Goal: Task Accomplishment & Management: Manage account settings

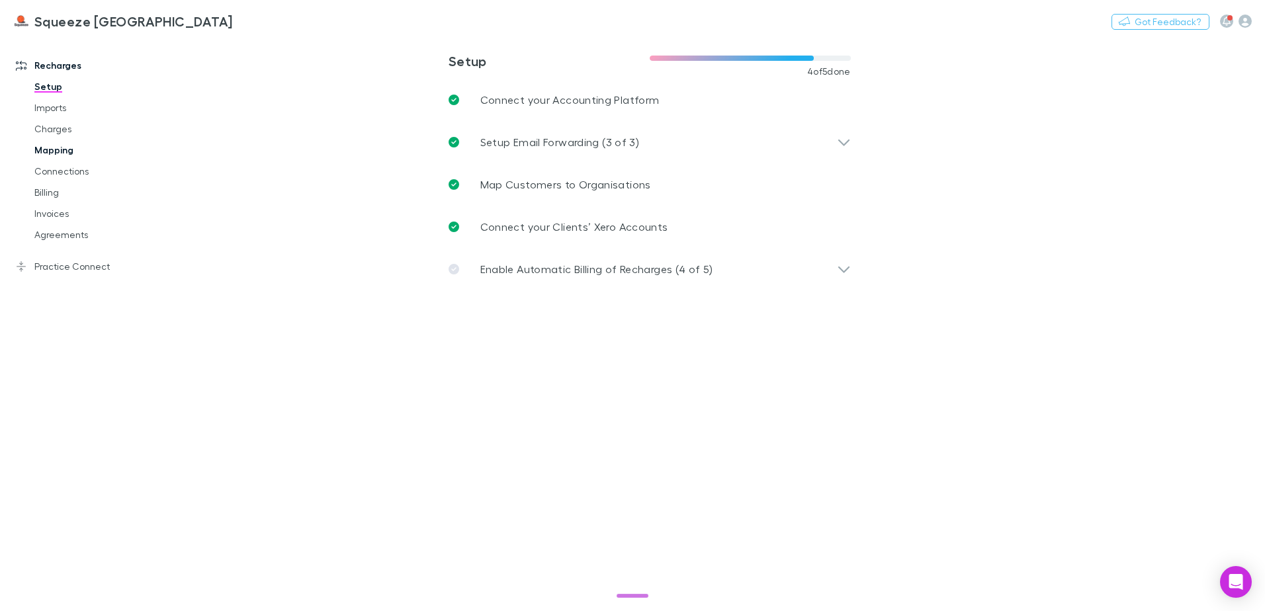
click at [67, 146] on link "Mapping" at bounding box center [99, 150] width 157 height 21
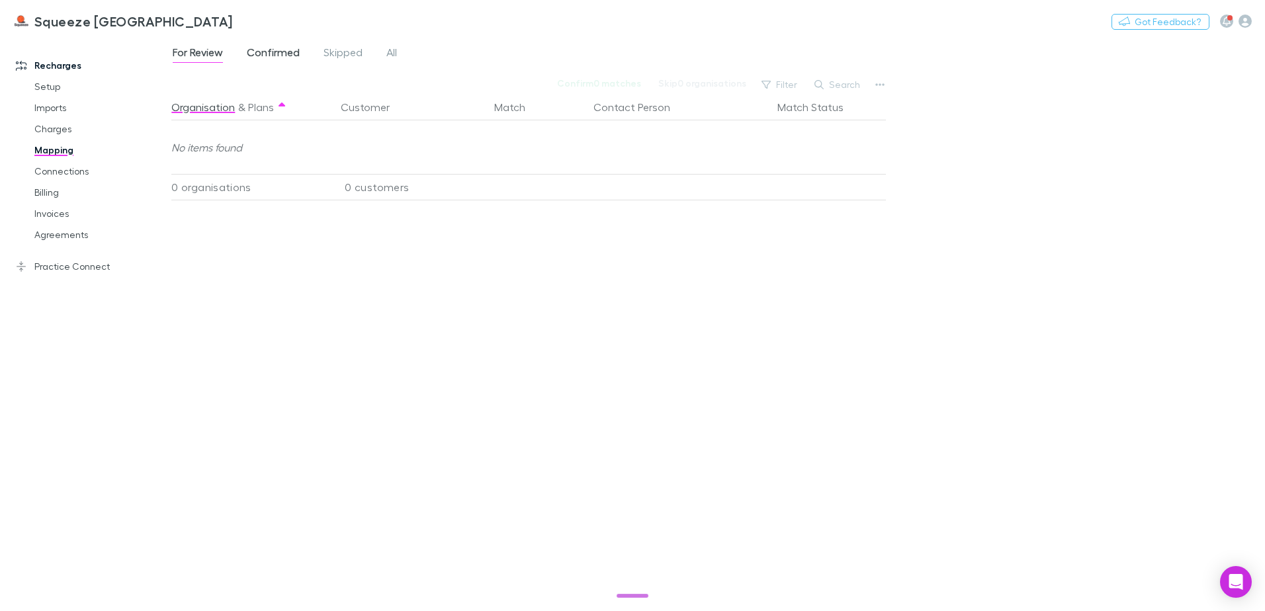
click at [288, 48] on span "Confirmed" at bounding box center [273, 54] width 53 height 17
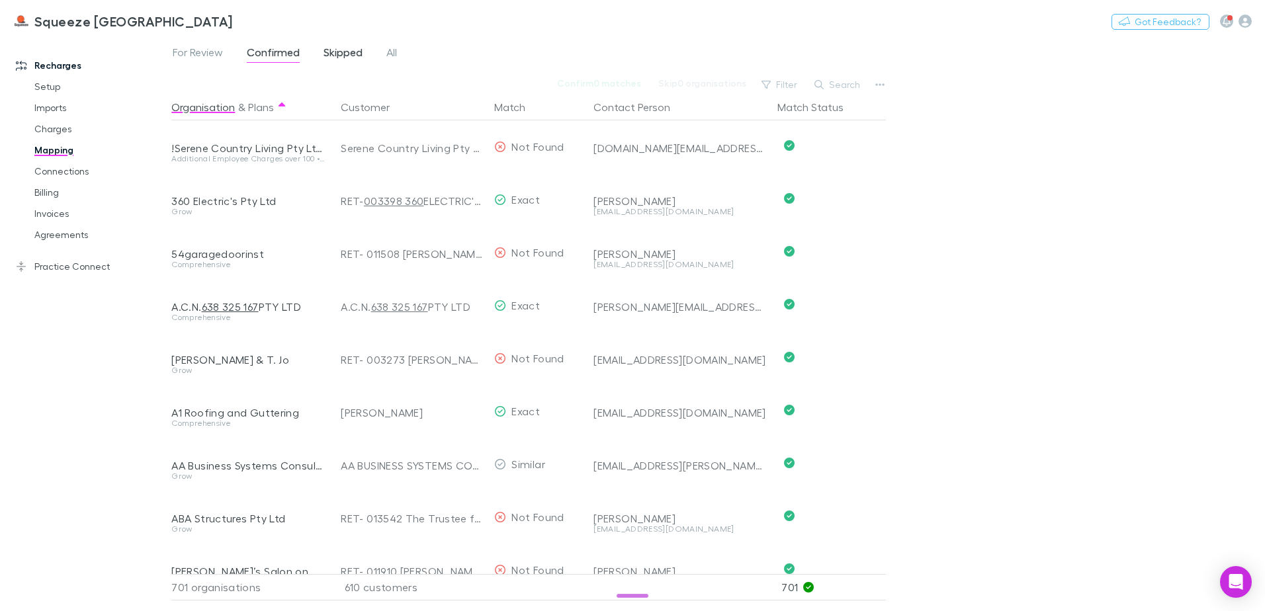
click at [355, 45] on link "Skipped" at bounding box center [343, 54] width 42 height 21
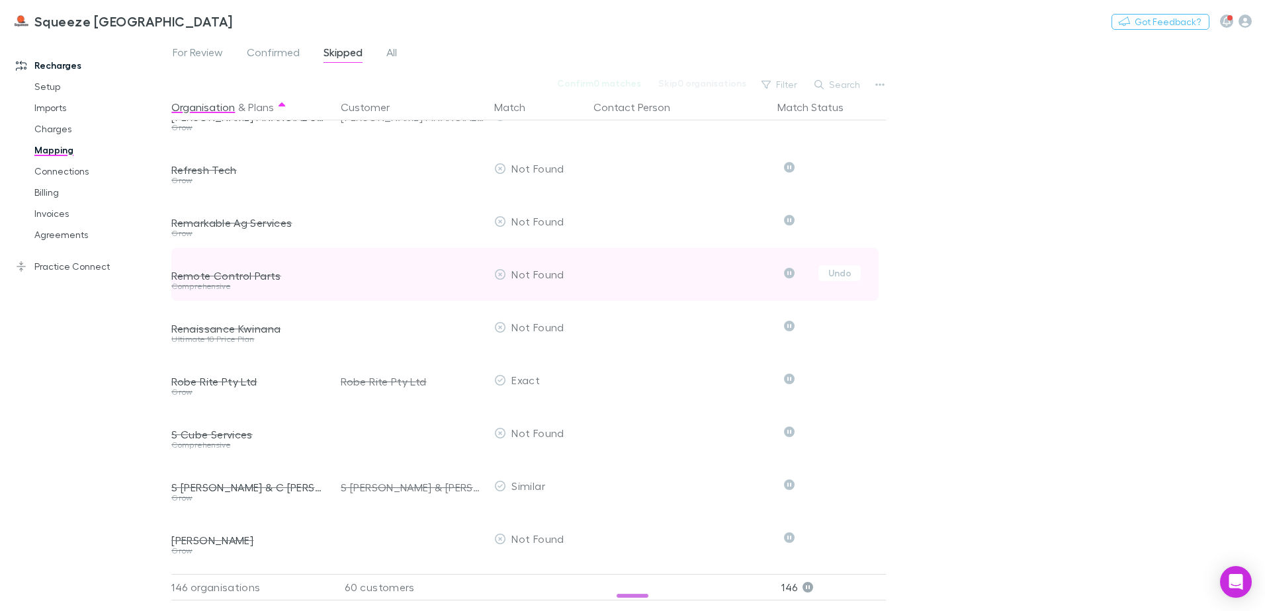
scroll to position [5379, 0]
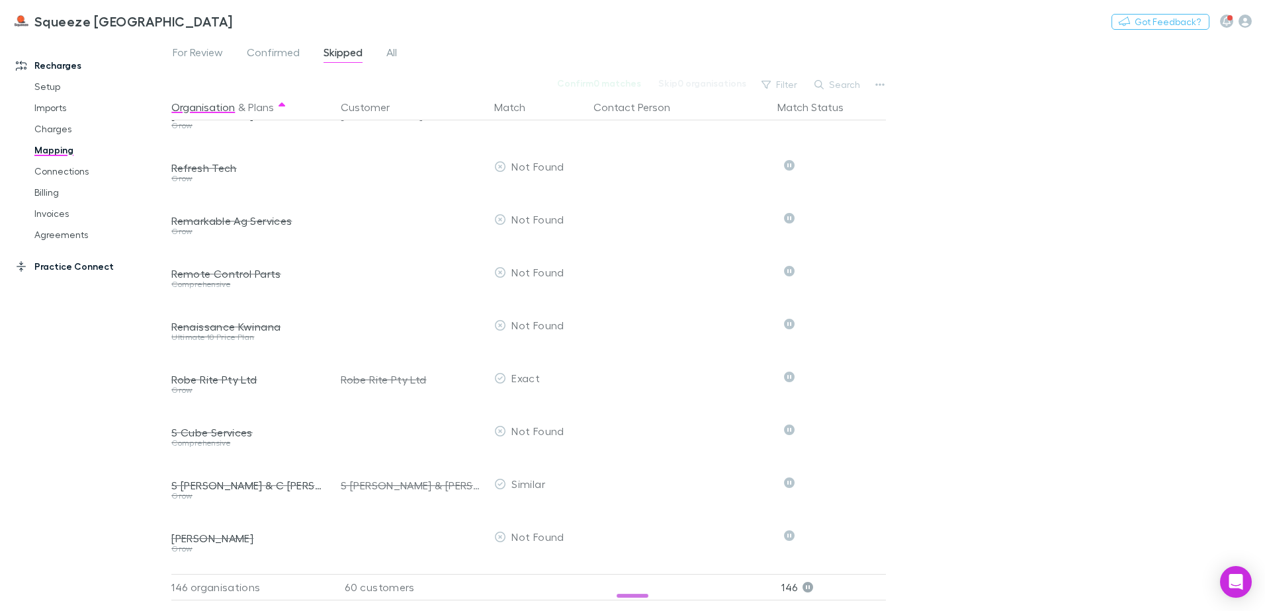
click at [51, 259] on link "Practice Connect" at bounding box center [91, 266] width 176 height 21
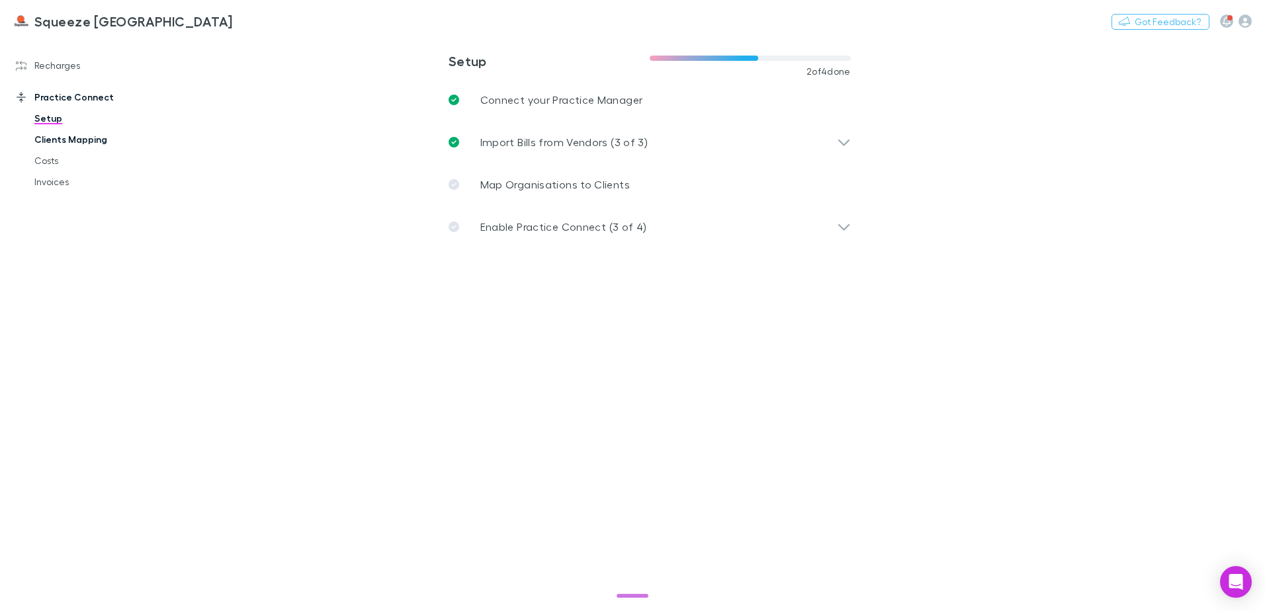
click at [77, 146] on link "Clients Mapping" at bounding box center [99, 139] width 157 height 21
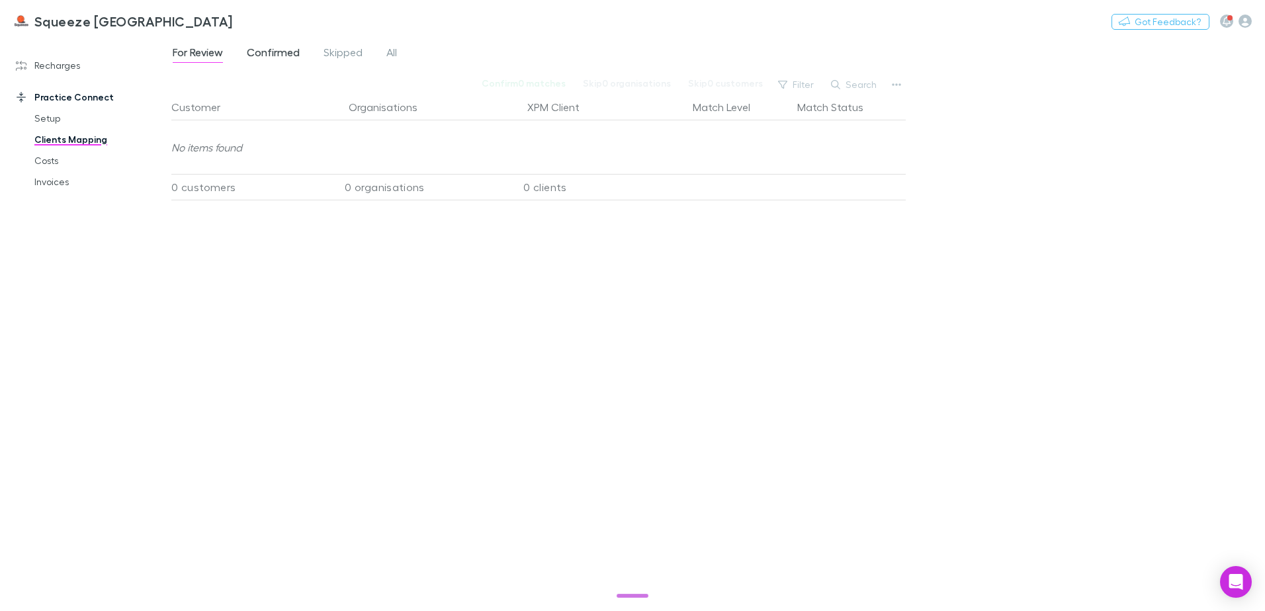
click at [279, 45] on link "Confirmed" at bounding box center [273, 54] width 56 height 21
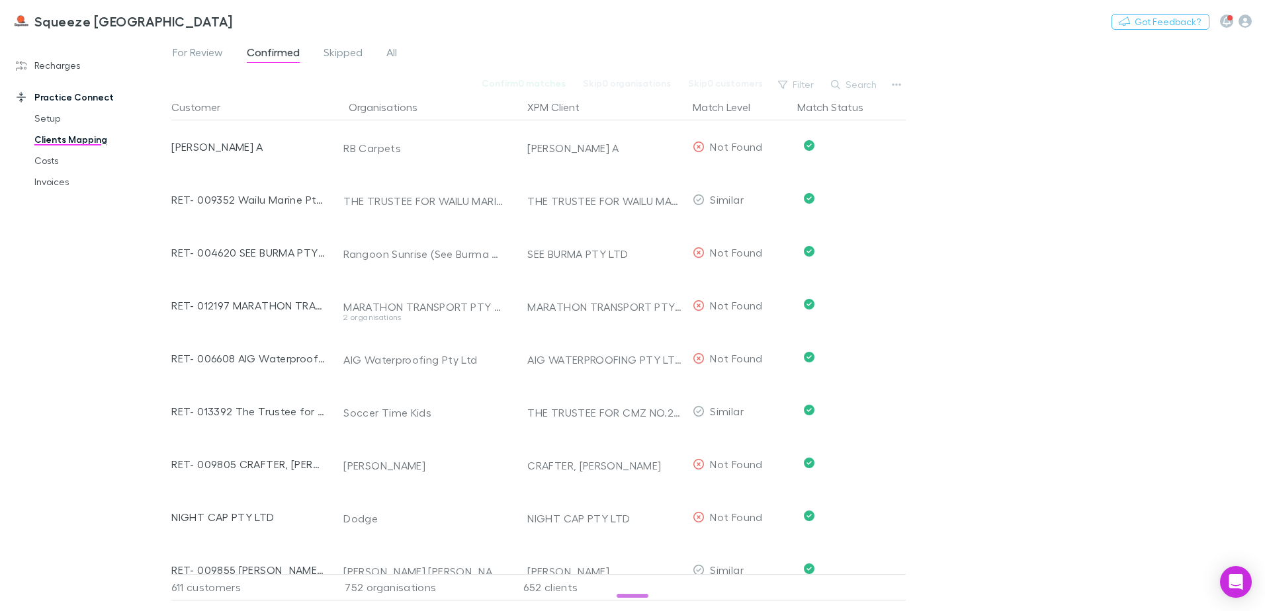
click at [330, 40] on div "Squeeze [GEOGRAPHIC_DATA] Nothing Got Feedback?" at bounding box center [632, 21] width 1265 height 42
click at [331, 42] on div "For Review Confirmed Skipped All Confirm 0 matches Skip 0 organisations Skip 0 …" at bounding box center [718, 324] width 1094 height 574
click at [335, 53] on span "Skipped" at bounding box center [343, 54] width 39 height 17
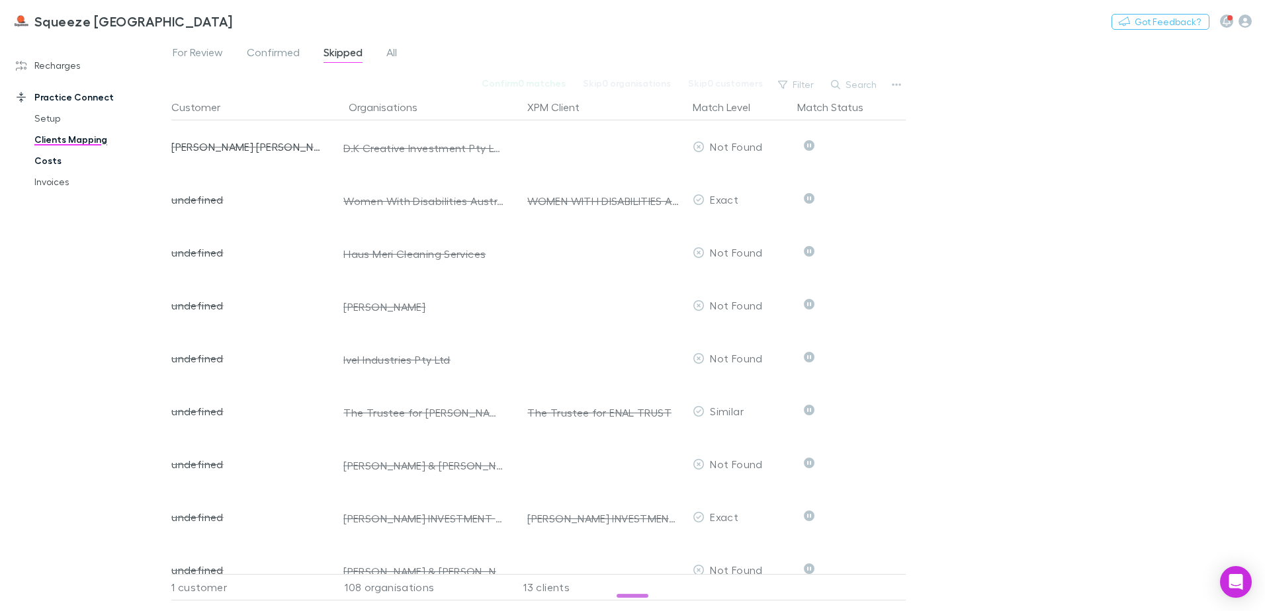
click at [68, 169] on link "Costs" at bounding box center [99, 160] width 157 height 21
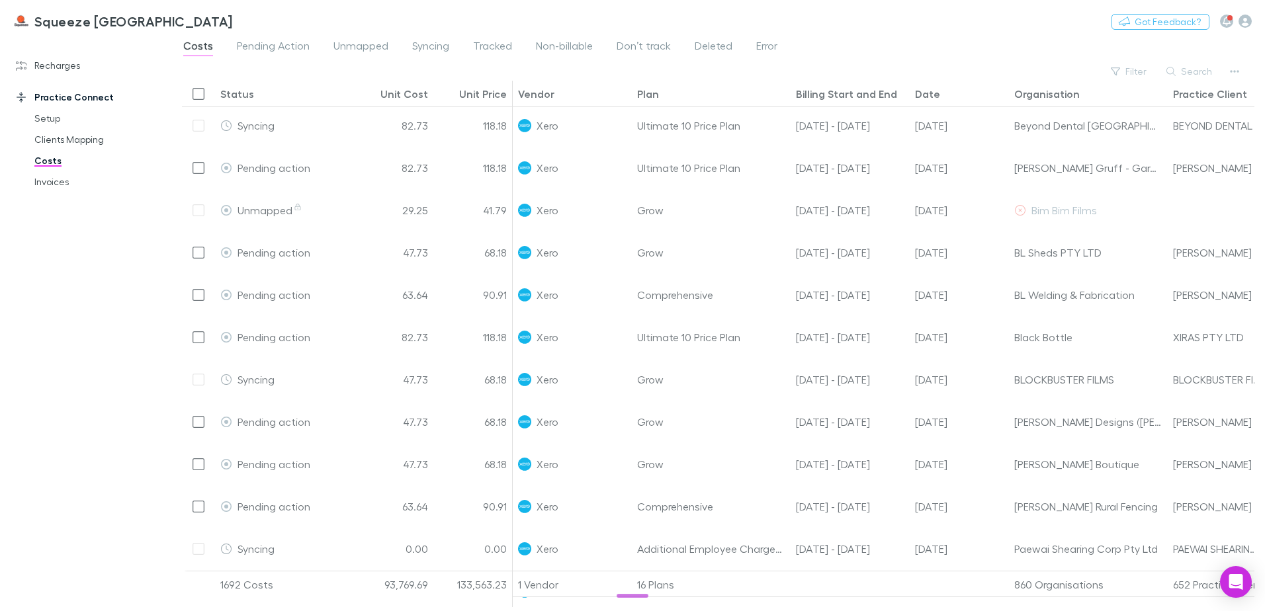
scroll to position [990, 0]
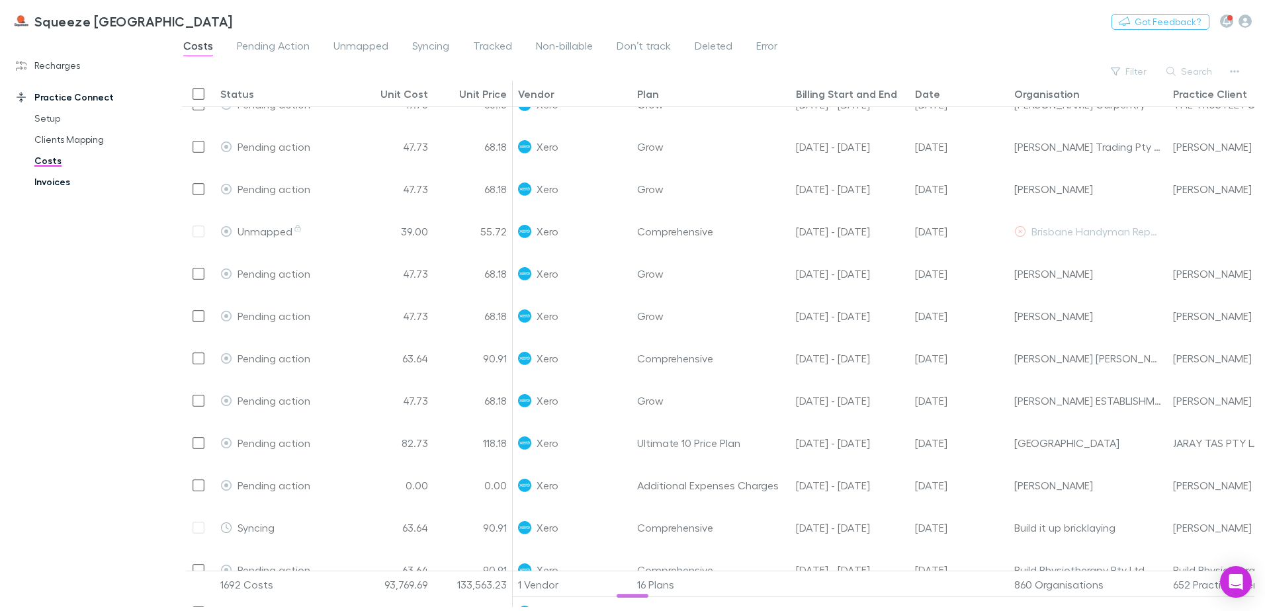
click at [36, 177] on link "Invoices" at bounding box center [99, 181] width 157 height 21
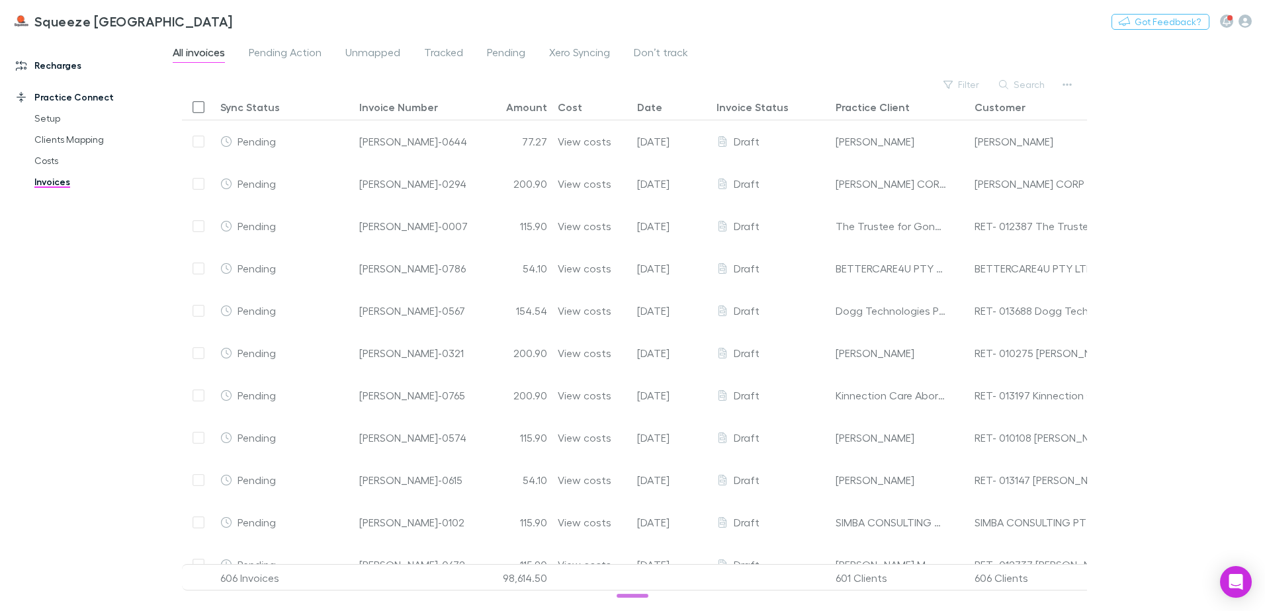
click at [63, 68] on link "Recharges" at bounding box center [91, 65] width 176 height 21
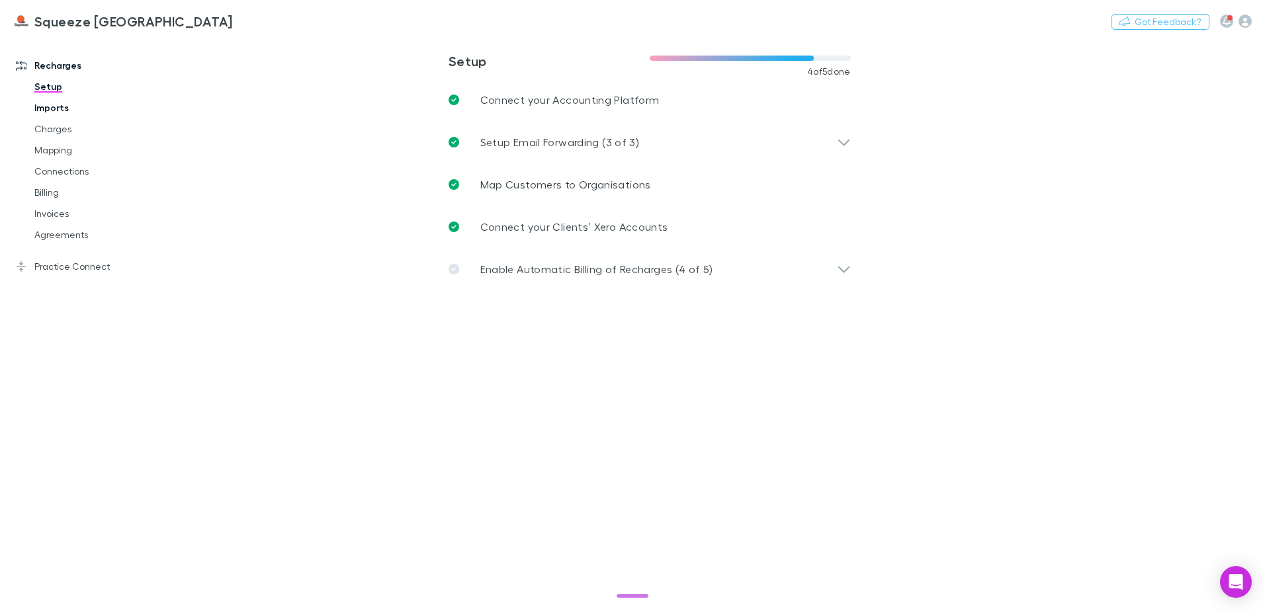
click at [53, 98] on div "Setup Imports Charges Mapping Connections Billing Invoices Agreements" at bounding box center [99, 160] width 157 height 169
click at [55, 101] on link "Imports" at bounding box center [99, 107] width 157 height 21
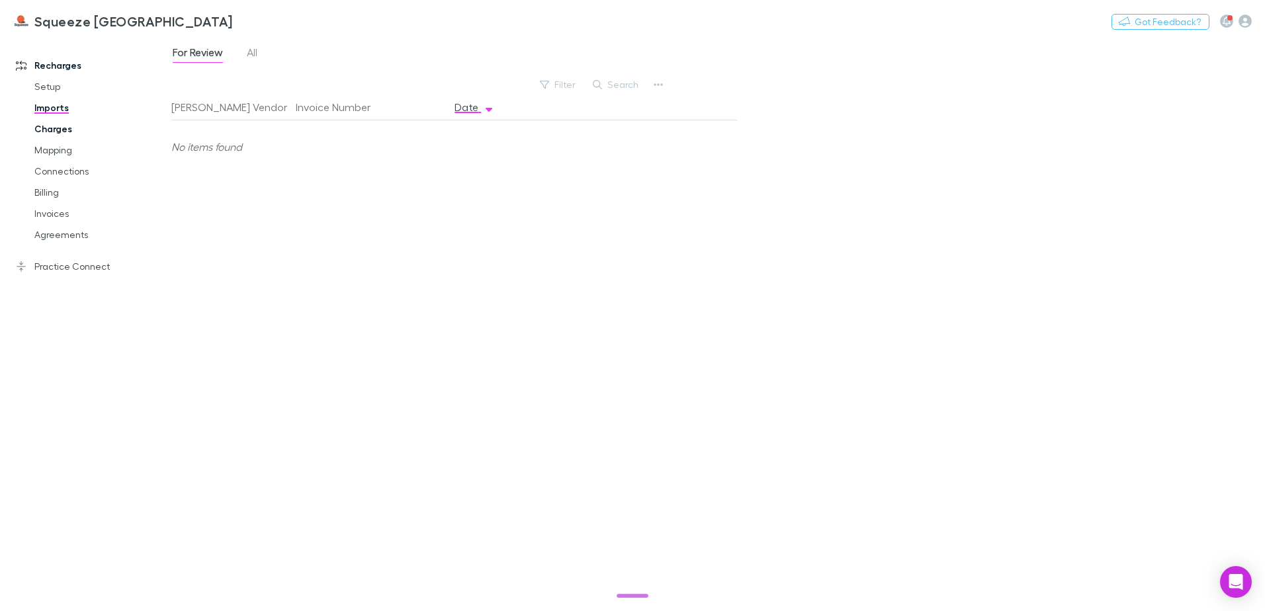
click at [52, 127] on link "Charges" at bounding box center [99, 128] width 157 height 21
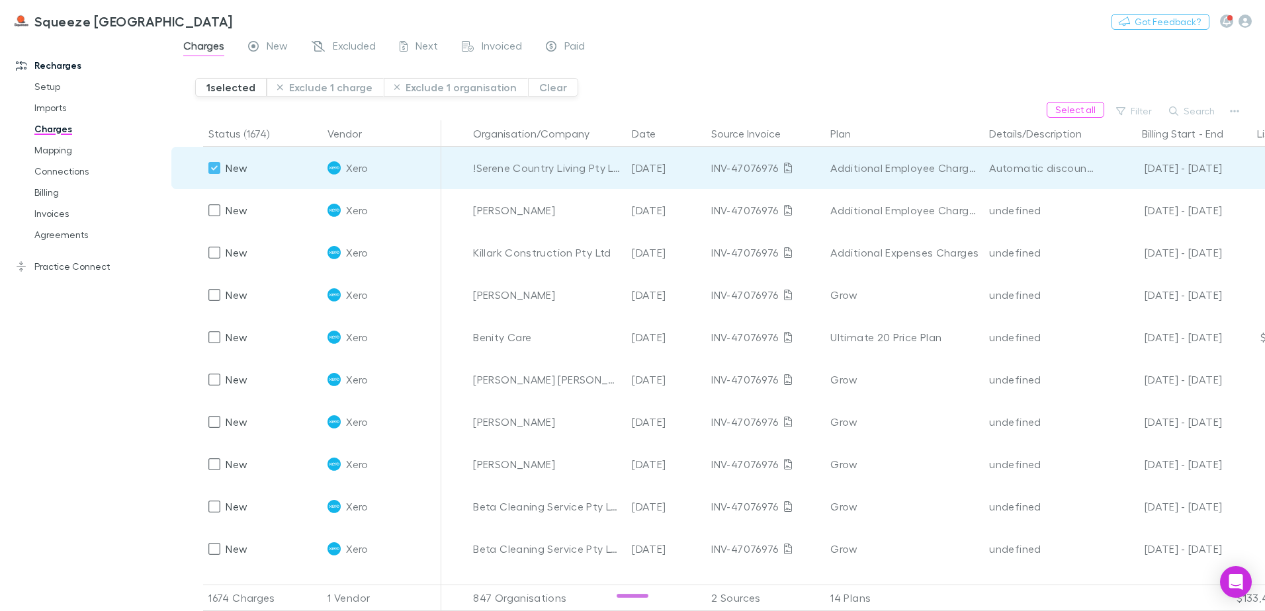
click at [189, 111] on div "Select all Filter Search" at bounding box center [718, 111] width 1094 height 19
click at [534, 91] on button "Clear" at bounding box center [553, 87] width 50 height 19
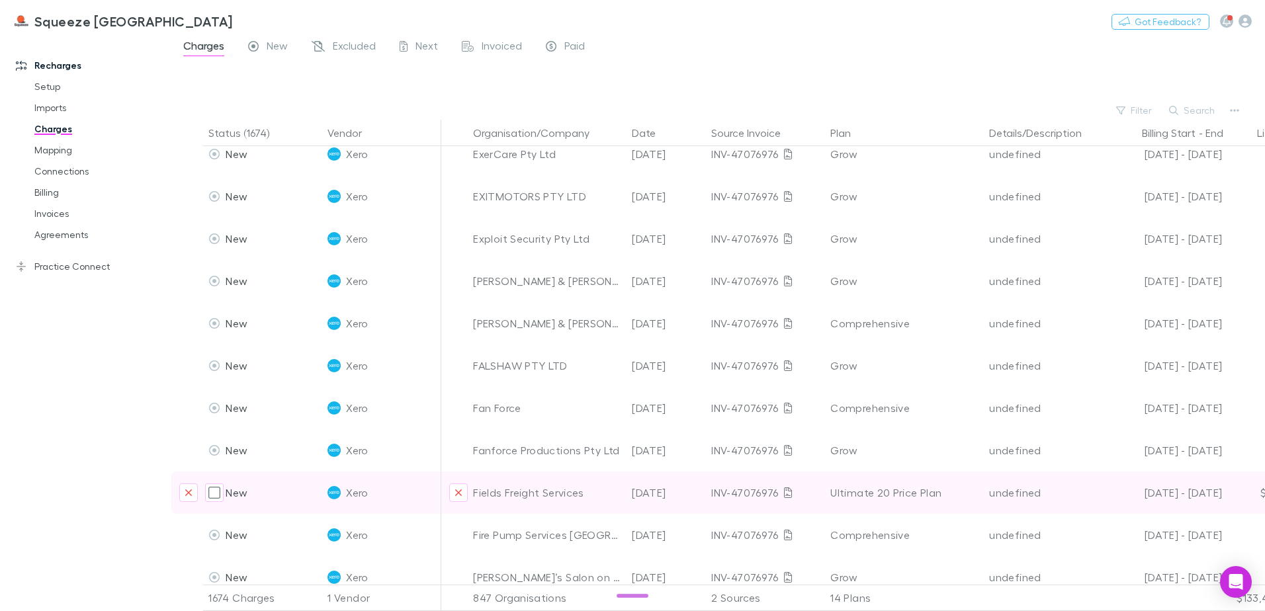
scroll to position [7145, 0]
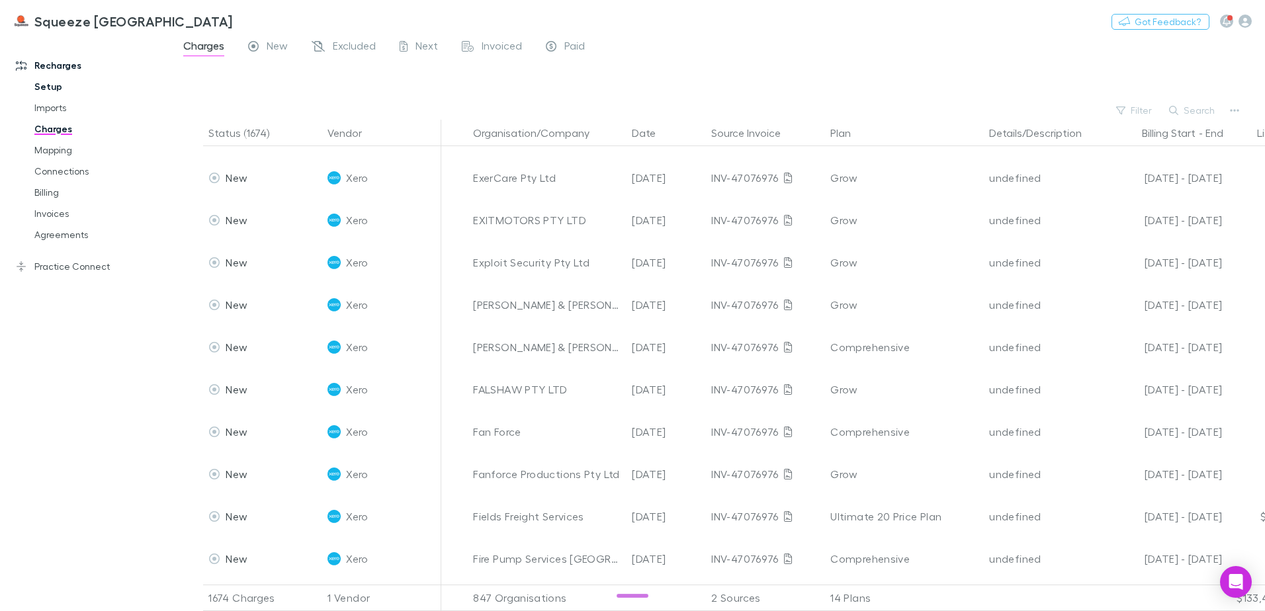
click at [62, 83] on link "Setup" at bounding box center [99, 86] width 157 height 21
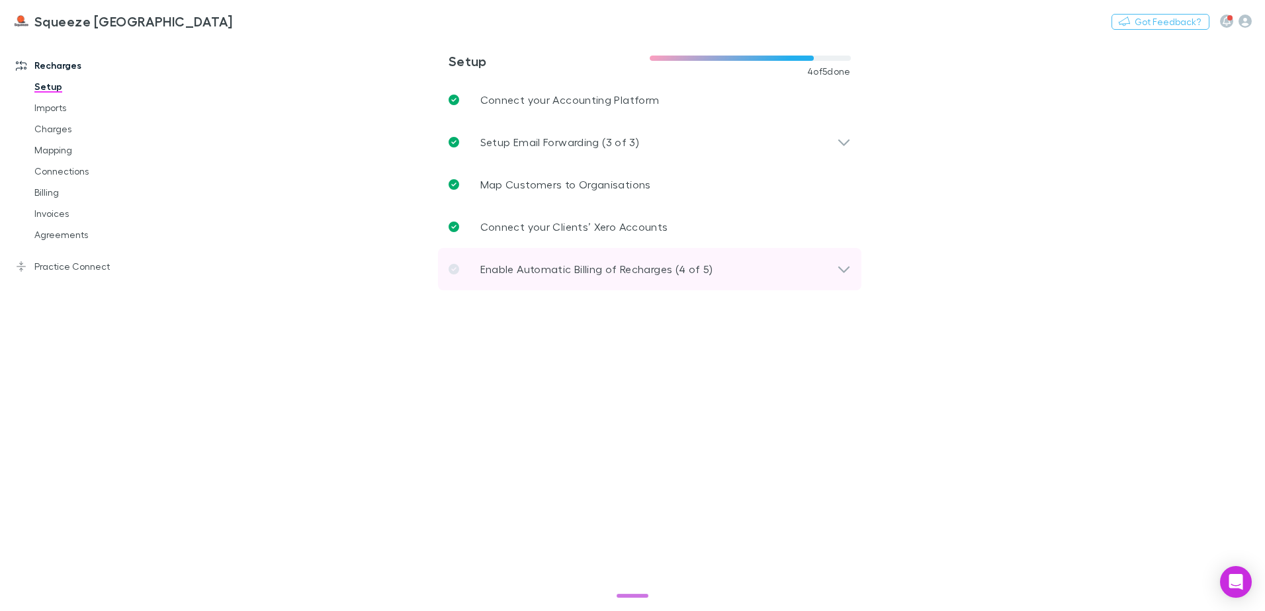
click at [840, 269] on icon at bounding box center [844, 269] width 14 height 16
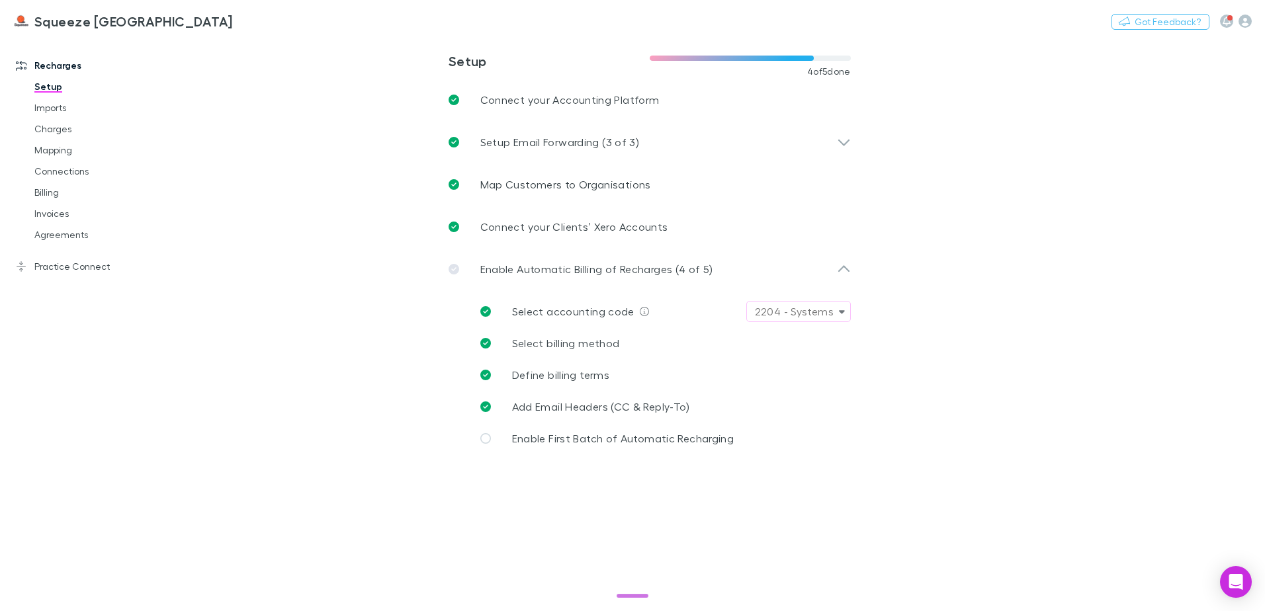
click at [805, 319] on div "2204 - Systems" at bounding box center [794, 312] width 79 height 16
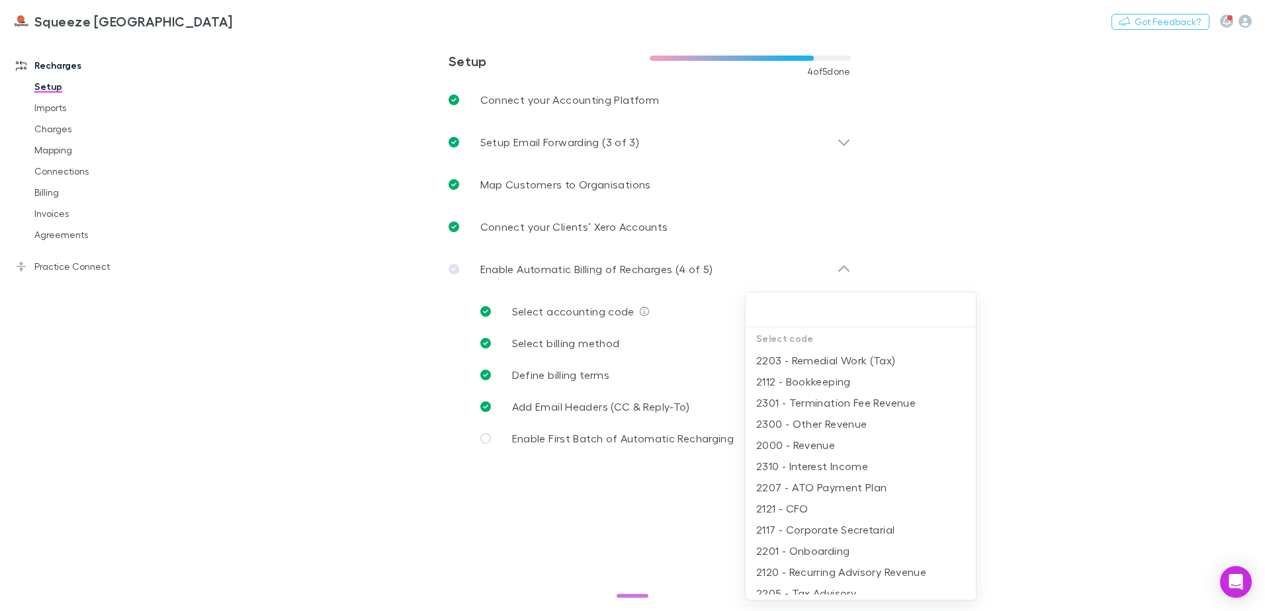
click at [1015, 252] on div at bounding box center [632, 305] width 1265 height 611
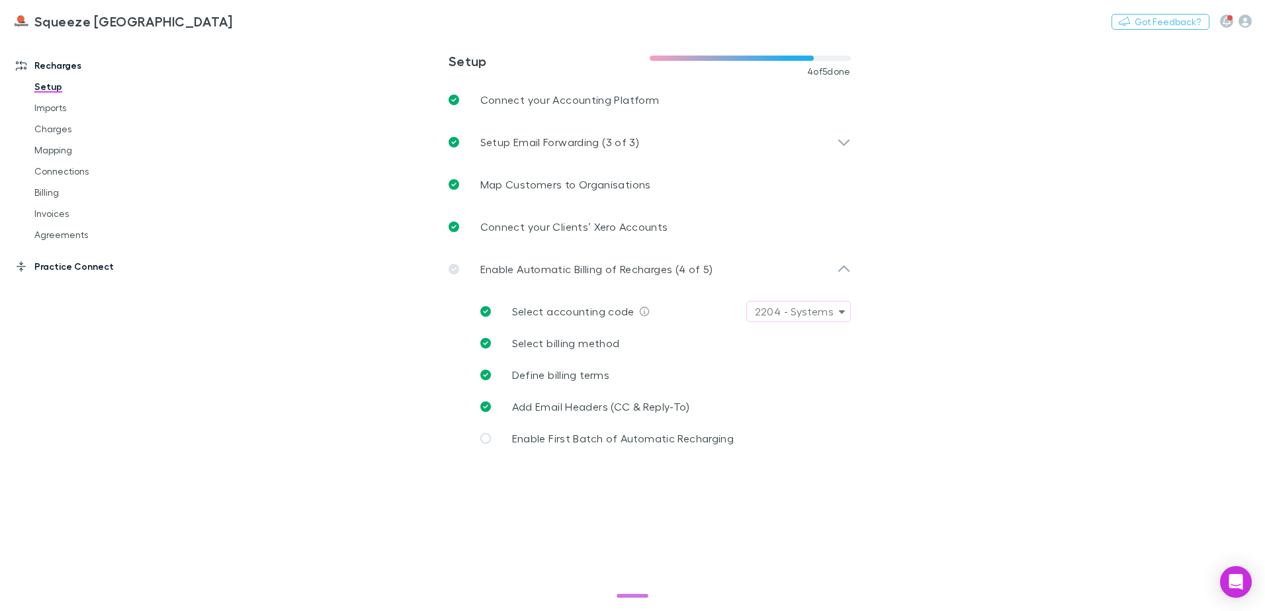
click at [87, 265] on link "Practice Connect" at bounding box center [91, 266] width 176 height 21
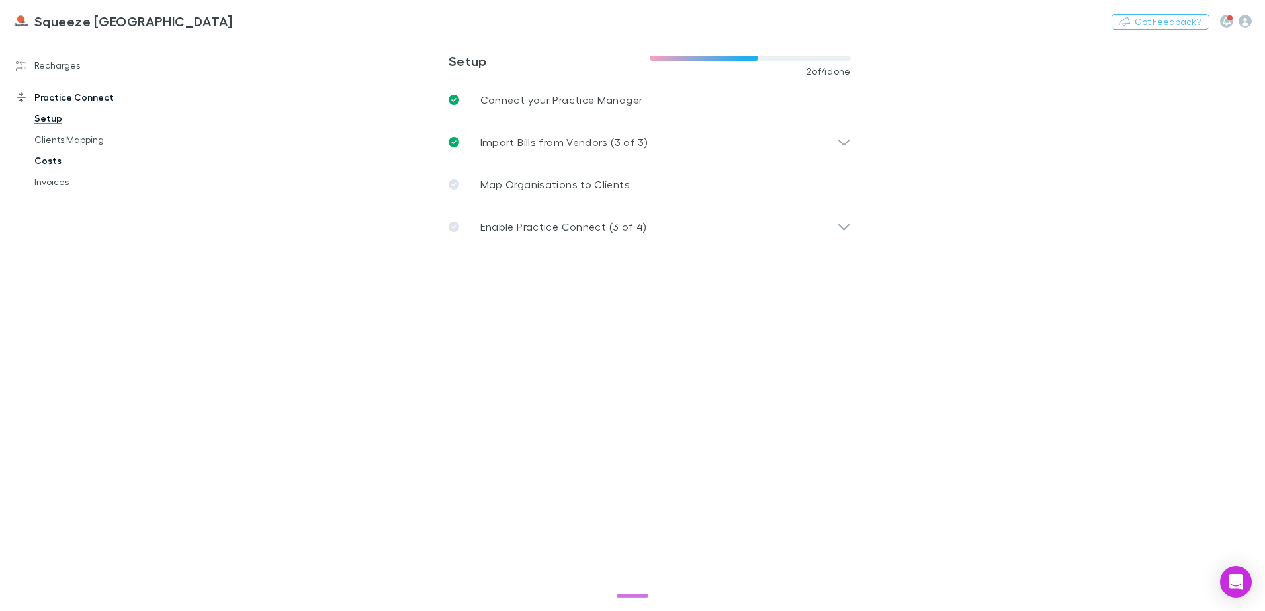
click at [75, 156] on link "Costs" at bounding box center [99, 160] width 157 height 21
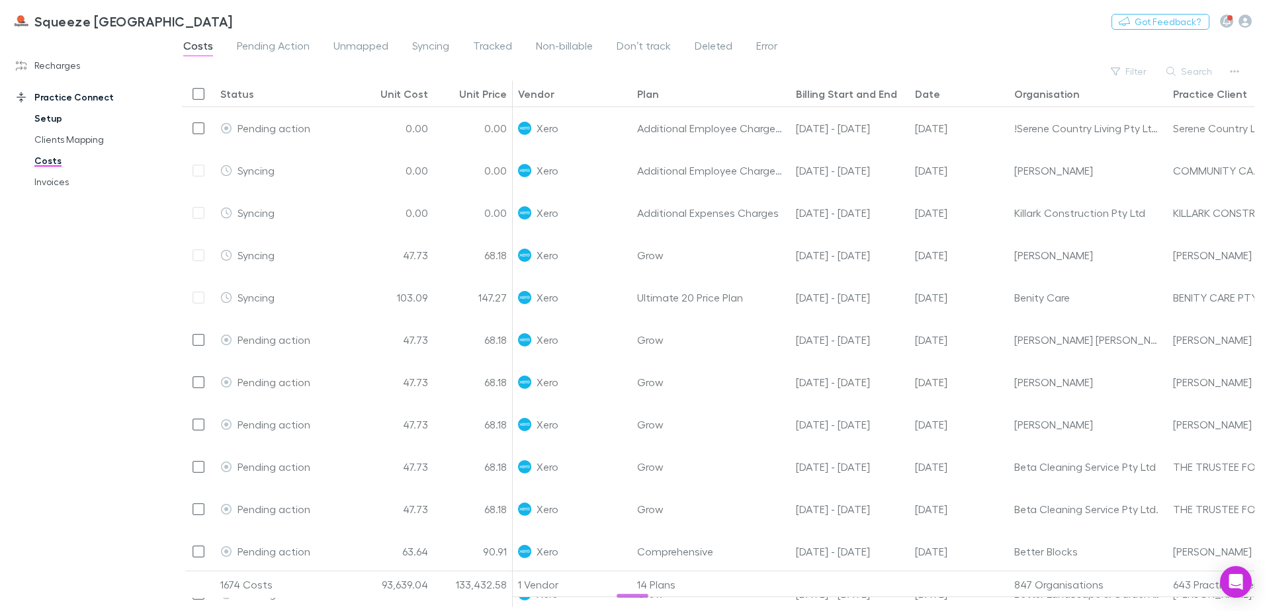
click at [65, 124] on link "Setup" at bounding box center [99, 118] width 157 height 21
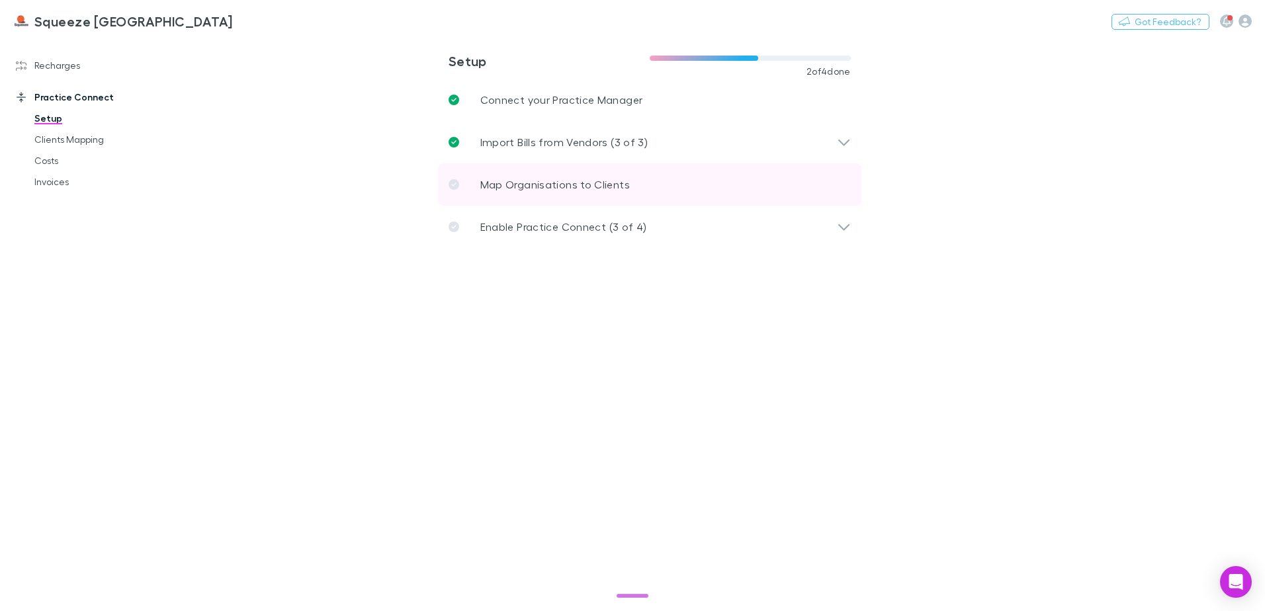
click at [601, 196] on link "Map Organisations to Clients" at bounding box center [649, 184] width 423 height 42
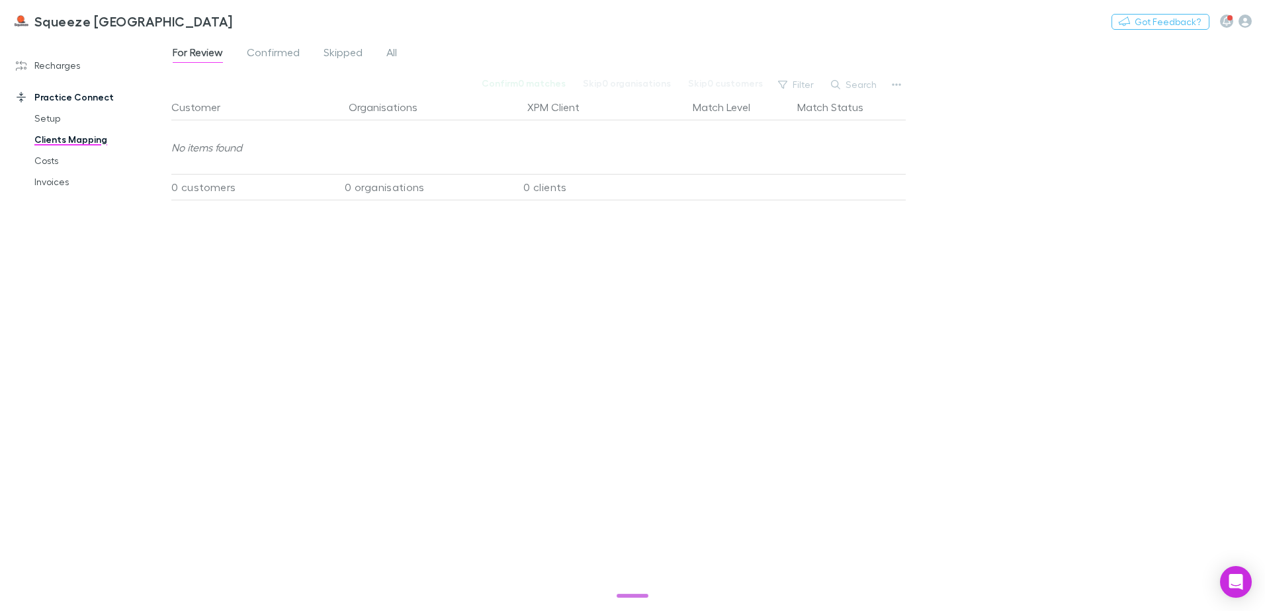
click at [62, 140] on link "Clients Mapping" at bounding box center [99, 139] width 157 height 21
click at [57, 113] on link "Setup" at bounding box center [99, 118] width 157 height 21
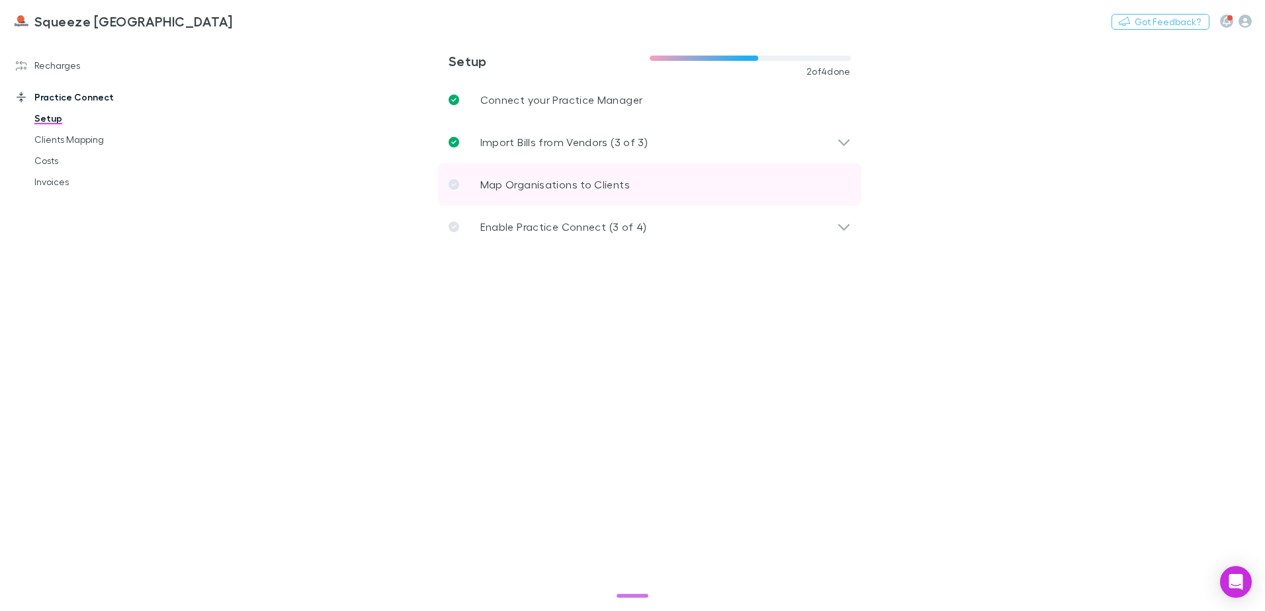
click at [460, 179] on link "Map Organisations to Clients" at bounding box center [649, 184] width 423 height 42
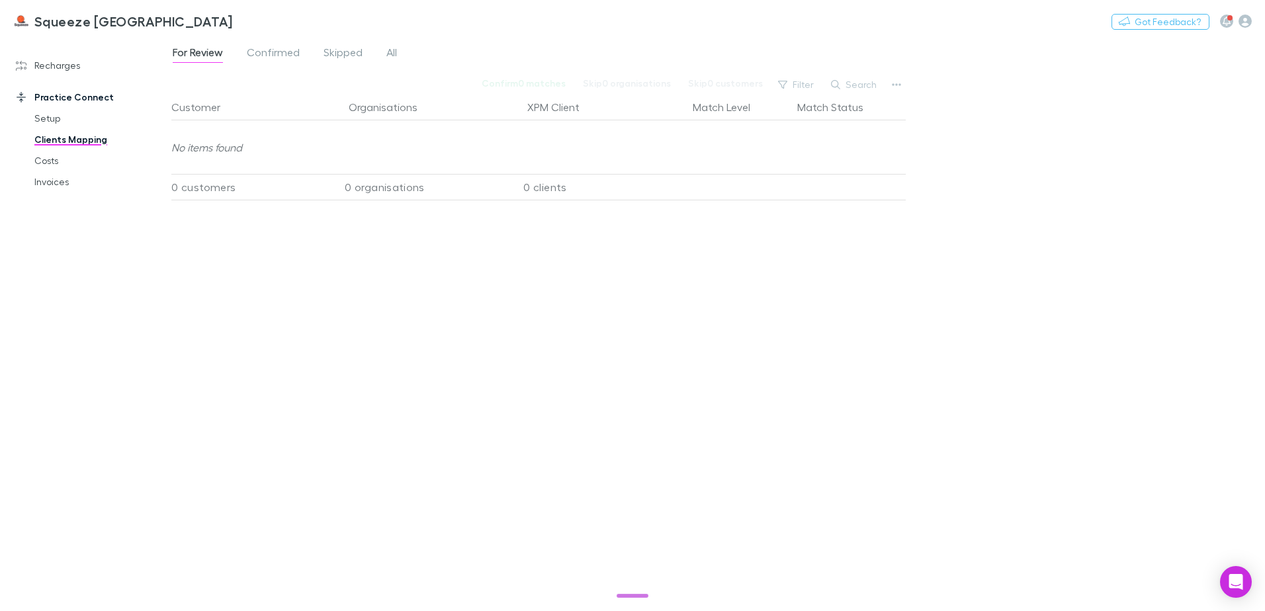
click at [95, 143] on link "Clients Mapping" at bounding box center [99, 139] width 157 height 21
click at [47, 114] on link "Setup" at bounding box center [99, 118] width 157 height 21
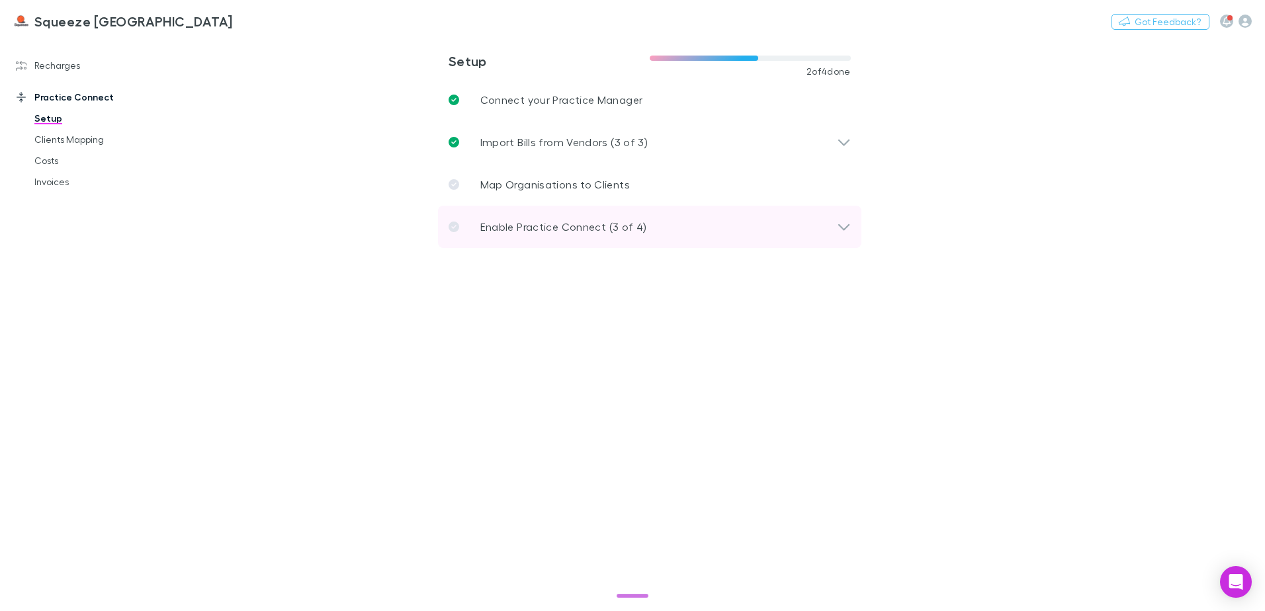
click at [847, 226] on icon at bounding box center [843, 227] width 11 height 7
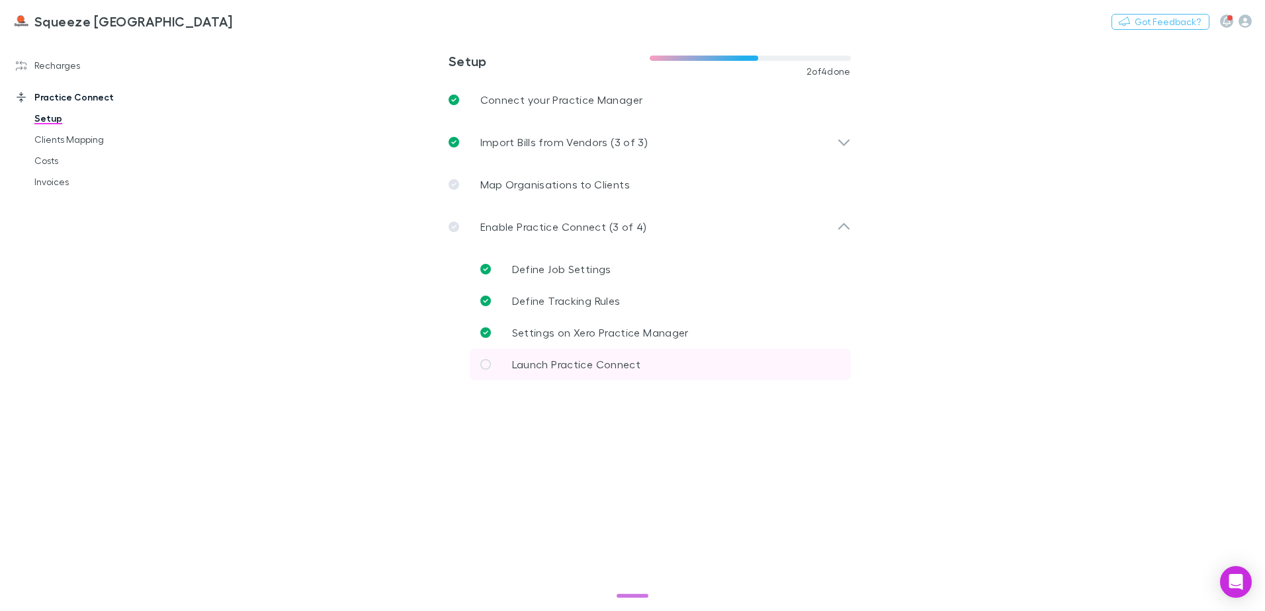
click at [529, 363] on span "Launch Practice Connect" at bounding box center [576, 364] width 128 height 13
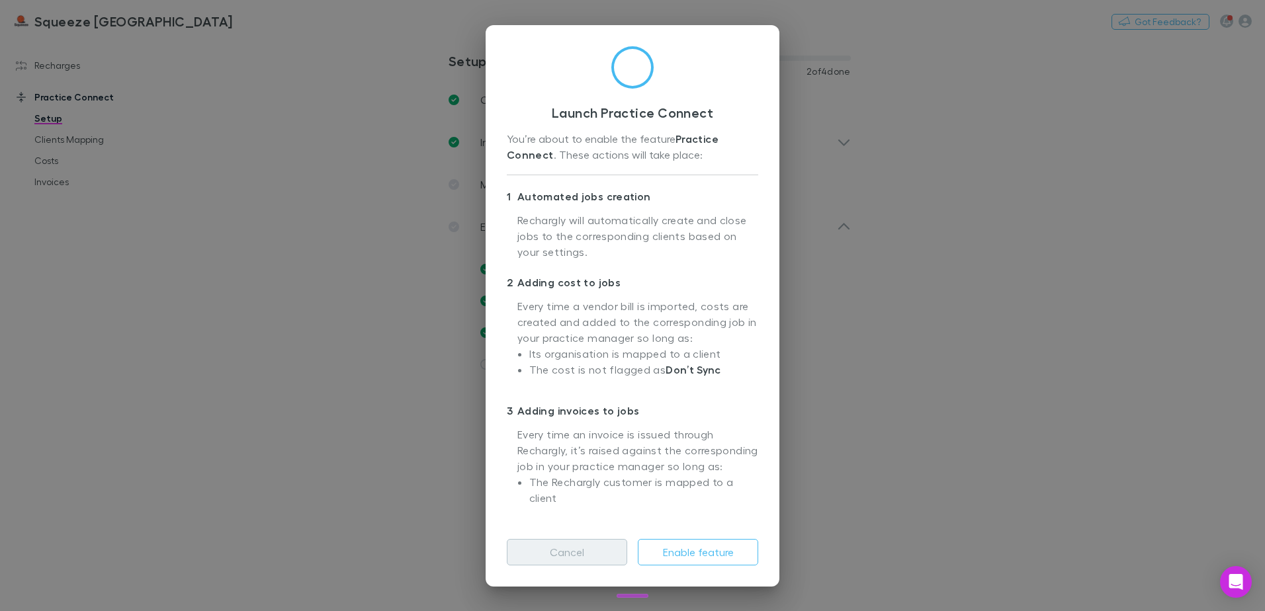
click at [558, 550] on button "Cancel" at bounding box center [567, 552] width 120 height 26
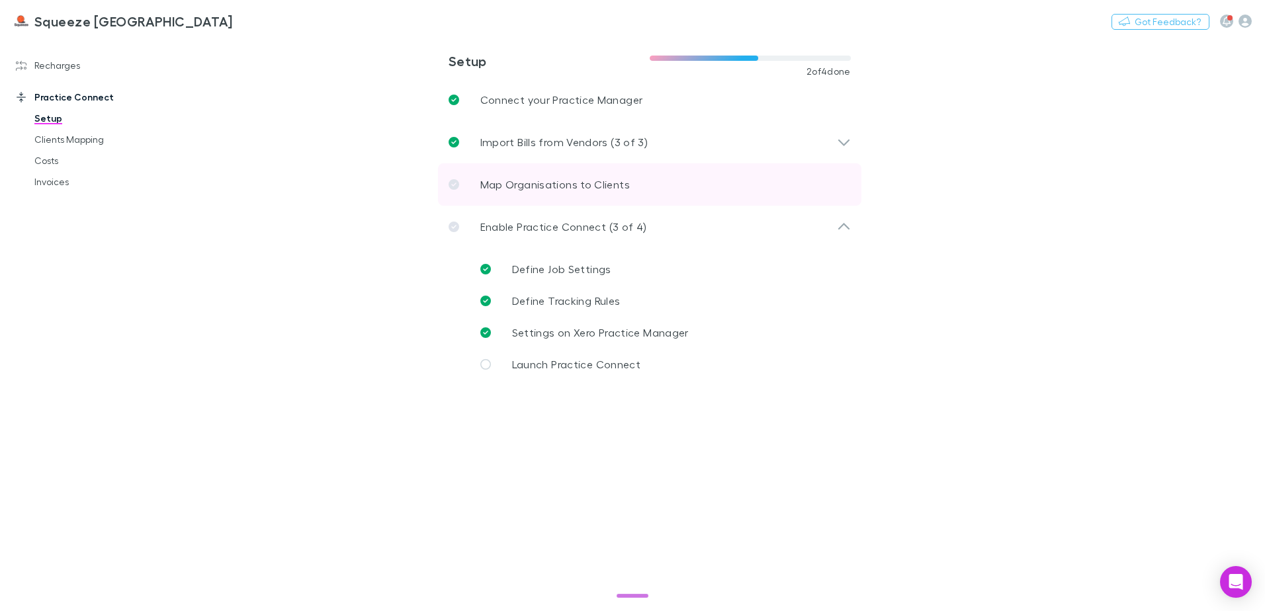
click at [447, 180] on link "Map Organisations to Clients" at bounding box center [649, 184] width 423 height 42
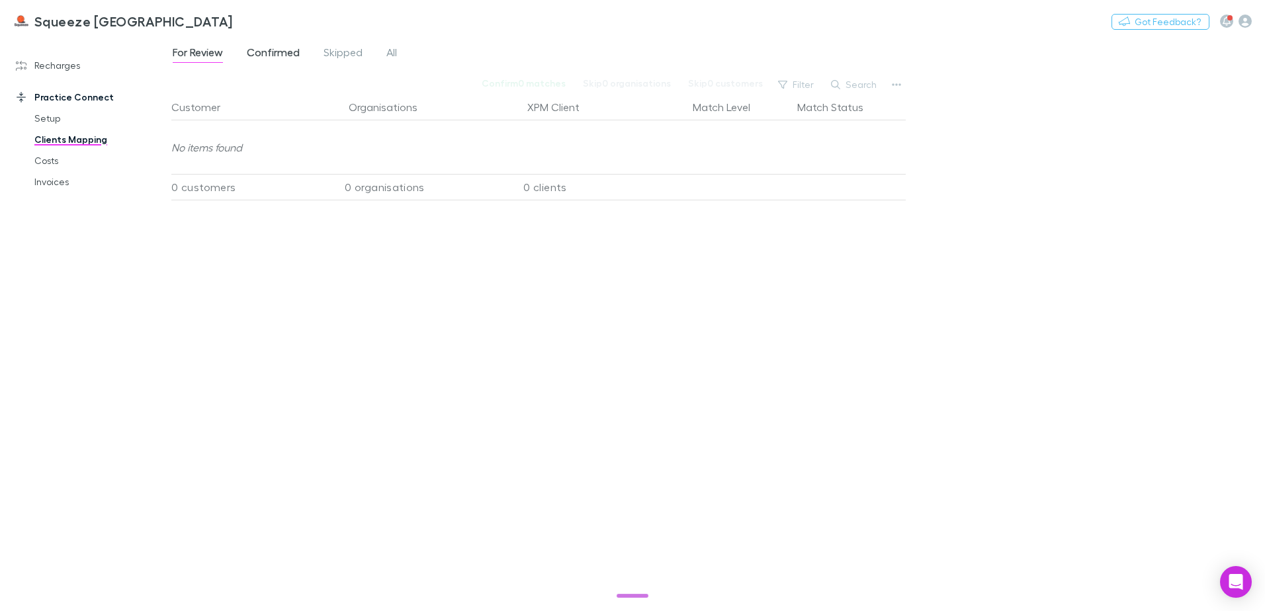
click at [294, 49] on span "Confirmed" at bounding box center [273, 54] width 53 height 17
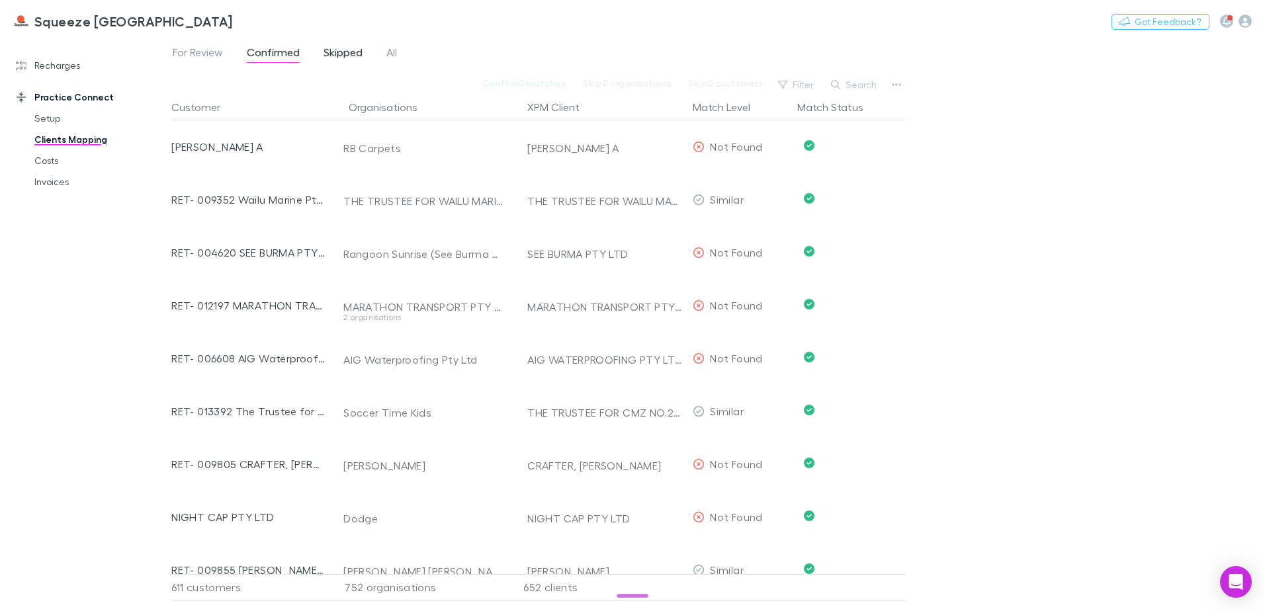
click at [359, 45] on link "Skipped" at bounding box center [343, 54] width 42 height 21
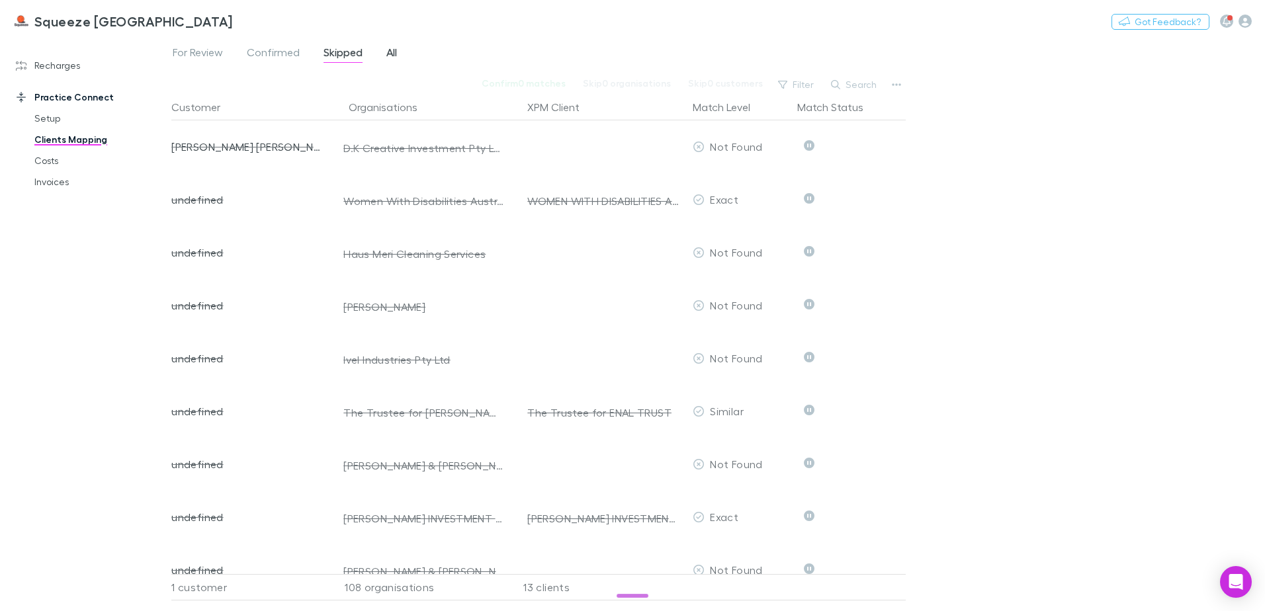
click at [394, 49] on span "All" at bounding box center [391, 54] width 11 height 17
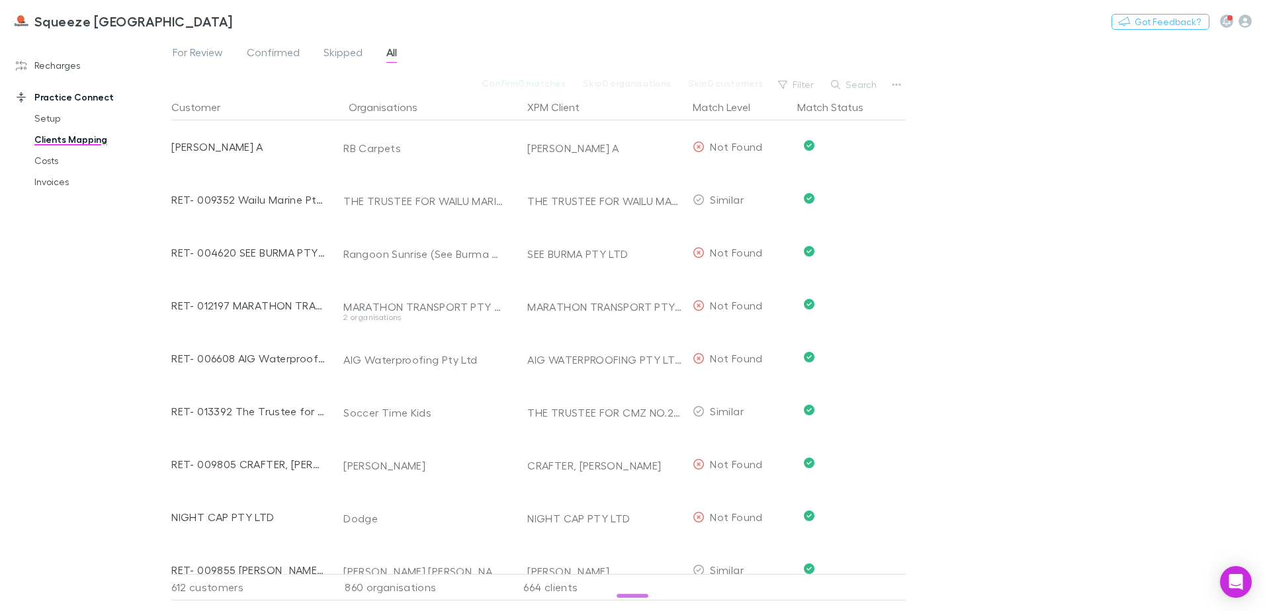
click at [76, 77] on div "Practice Connect Setup Clients Mapping Costs Invoices" at bounding box center [91, 134] width 176 height 116
click at [75, 69] on link "Recharges" at bounding box center [91, 65] width 176 height 21
